Goal: Book appointment/travel/reservation

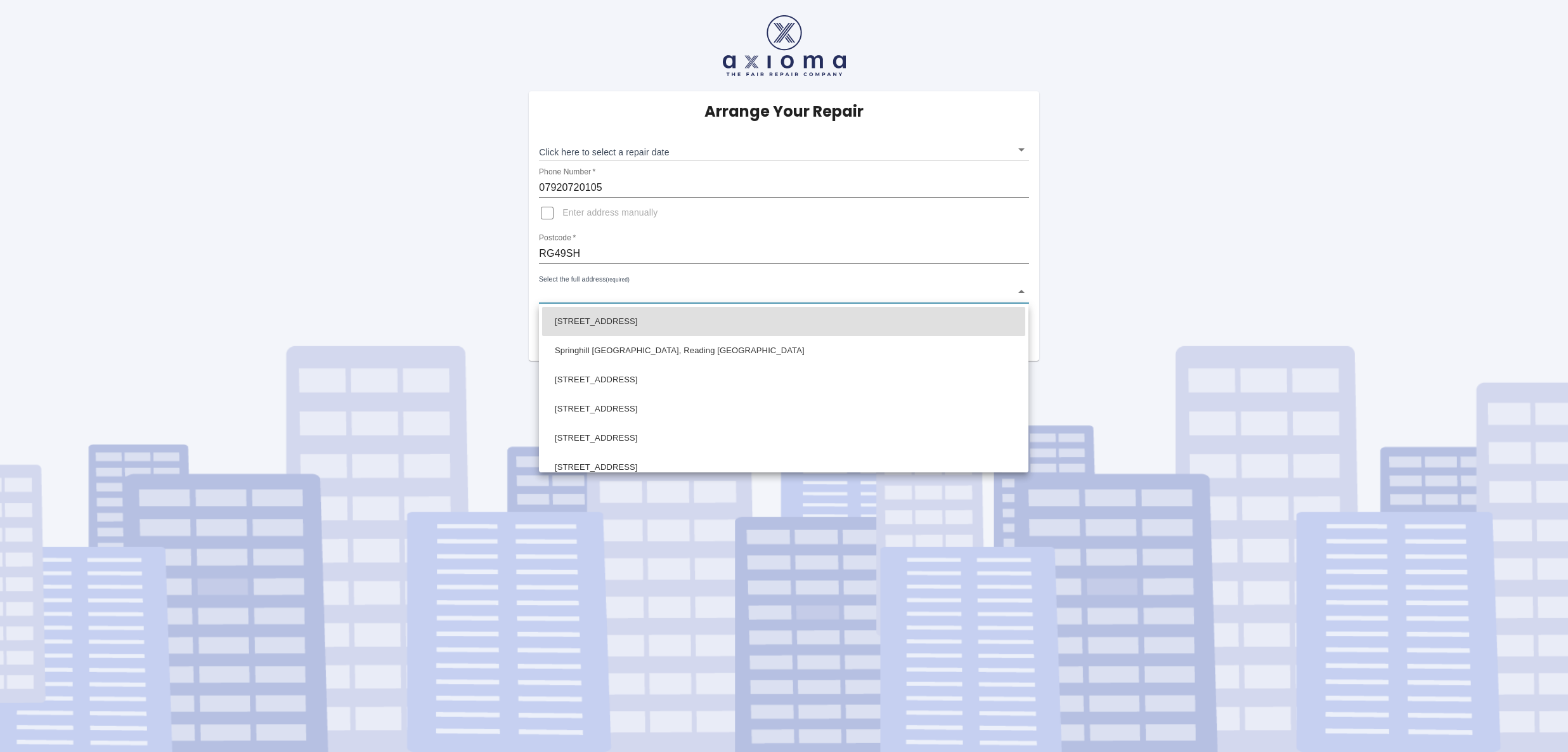
click at [622, 289] on body "Arrange Your Repair Click here to select a repair date ​ Phone Number   * 07920…" at bounding box center [784, 376] width 1568 height 752
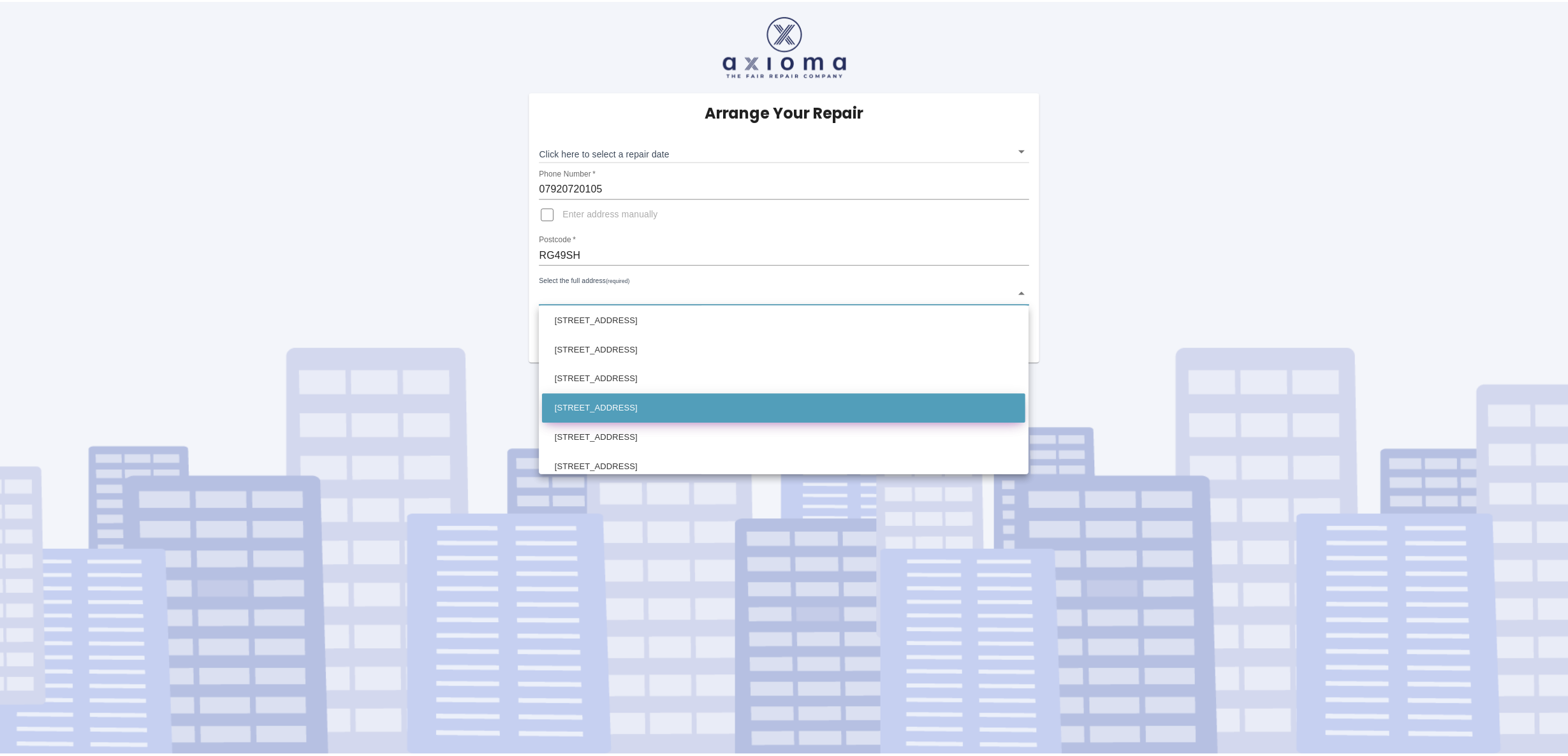
scroll to position [355, 0]
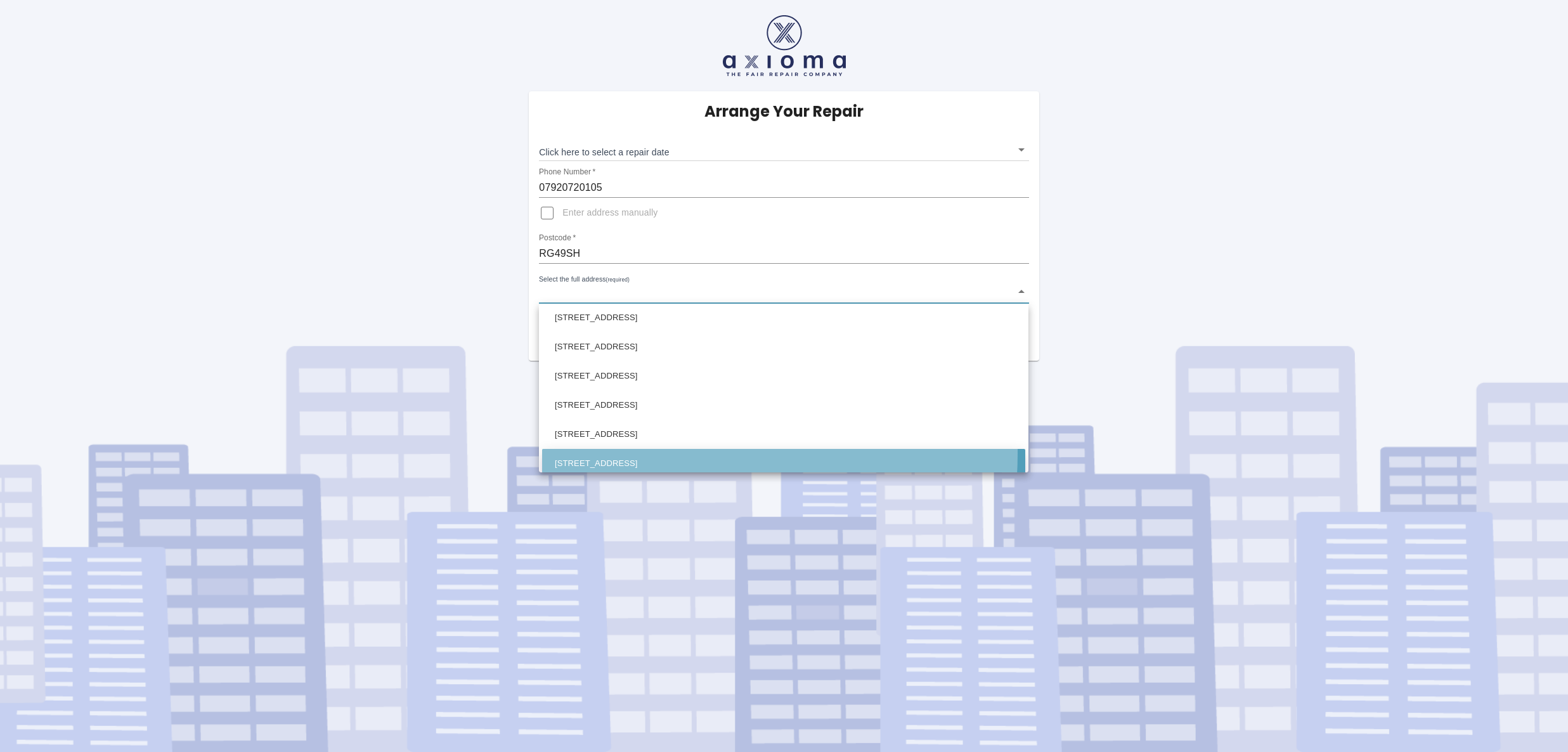
click at [604, 453] on li "[STREET_ADDRESS]" at bounding box center [784, 463] width 483 height 30
type input "[STREET_ADDRESS]"
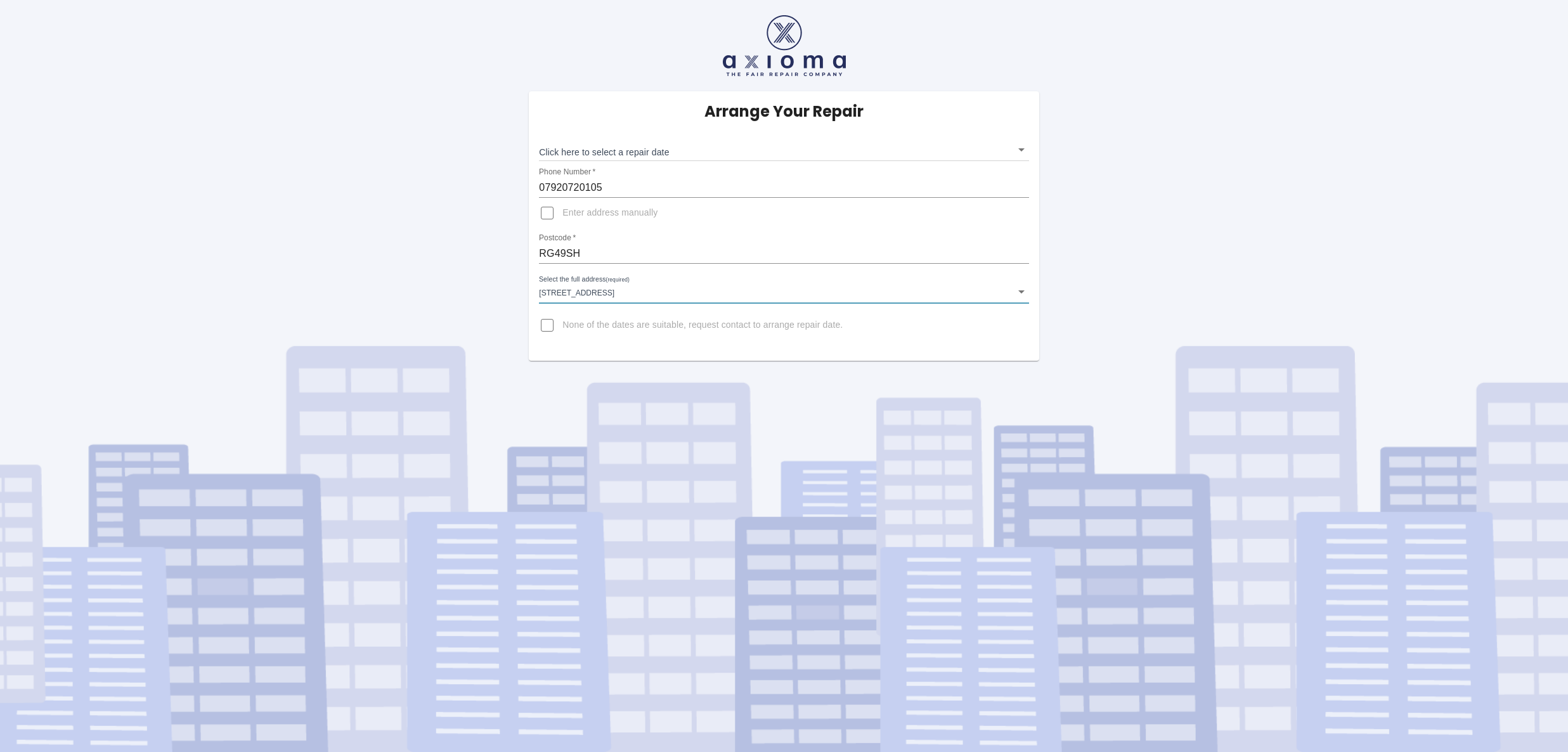
click at [672, 156] on body "Arrange Your Repair Click here to select a repair date ​ Phone Number   * 07920…" at bounding box center [784, 376] width 1568 height 752
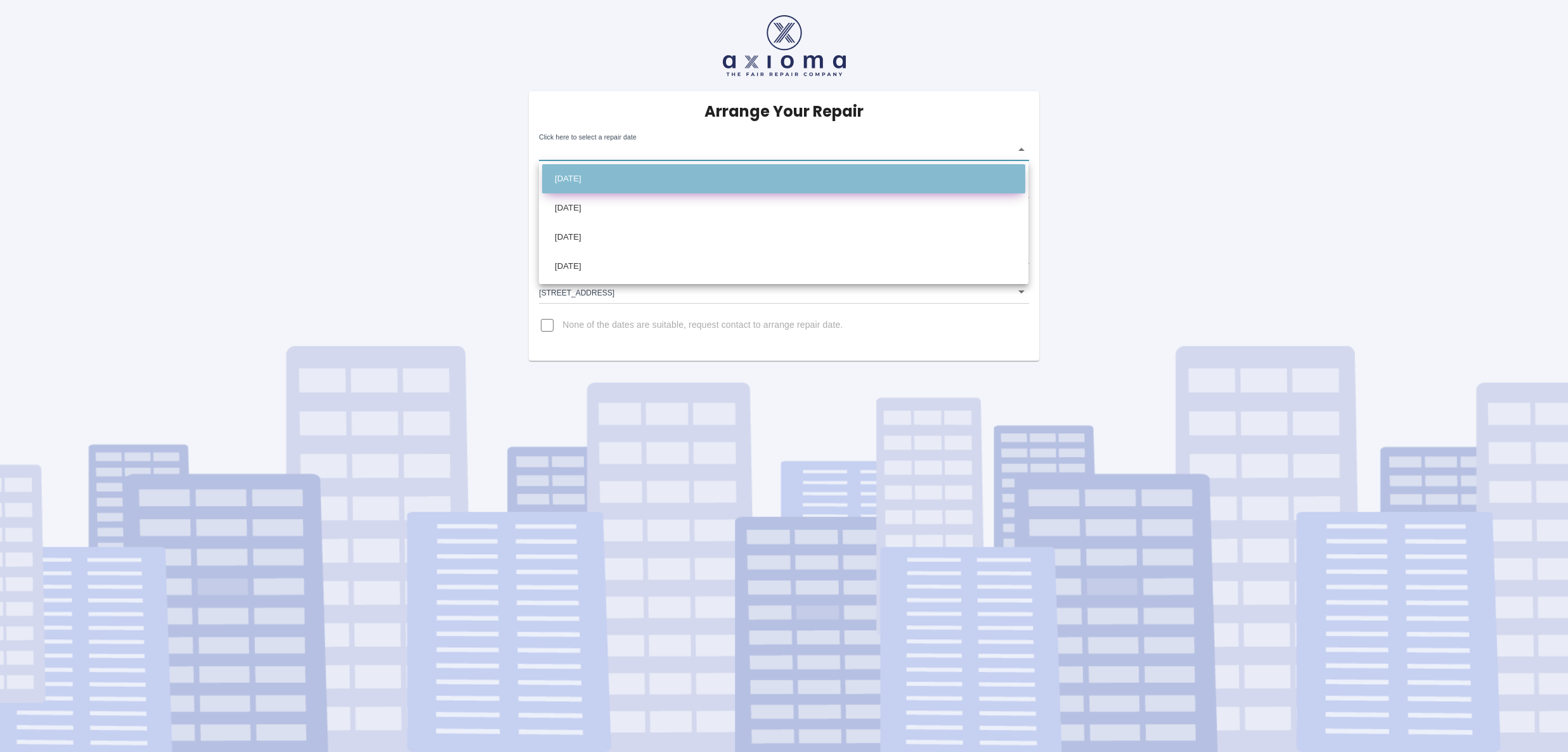
click at [577, 183] on li "[DATE]" at bounding box center [784, 179] width 483 height 30
type input "[DATE]T00:00:00.000Z"
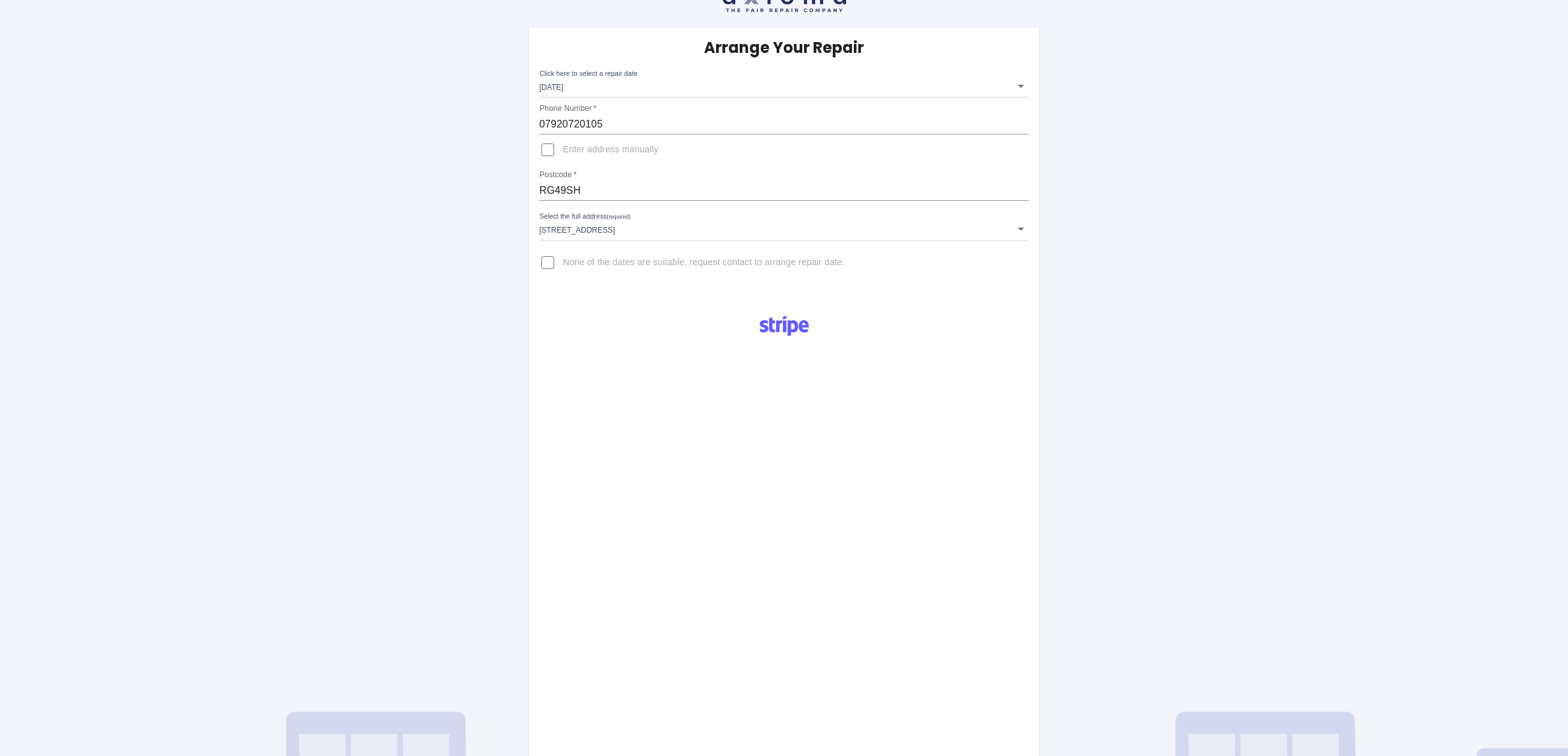
scroll to position [426, 0]
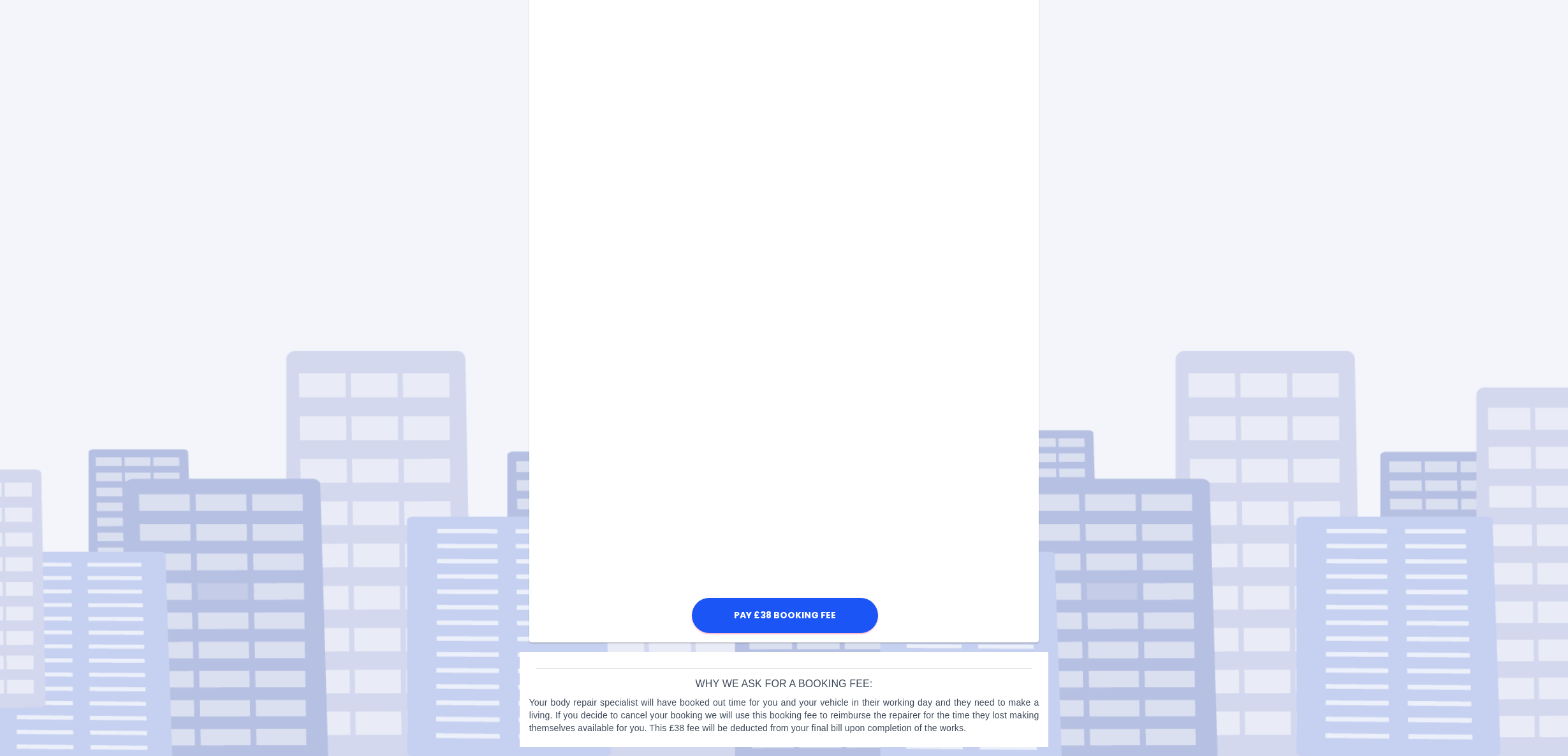
click at [1101, 325] on div "Arrange Your Repair Click here to select a repair date [DATE] [DATE]T00:00:00.0…" at bounding box center [784, 165] width 1587 height 1183
click at [776, 611] on button "Pay £38 Booking Fee" at bounding box center [785, 616] width 186 height 36
